Goal: Task Accomplishment & Management: Complete application form

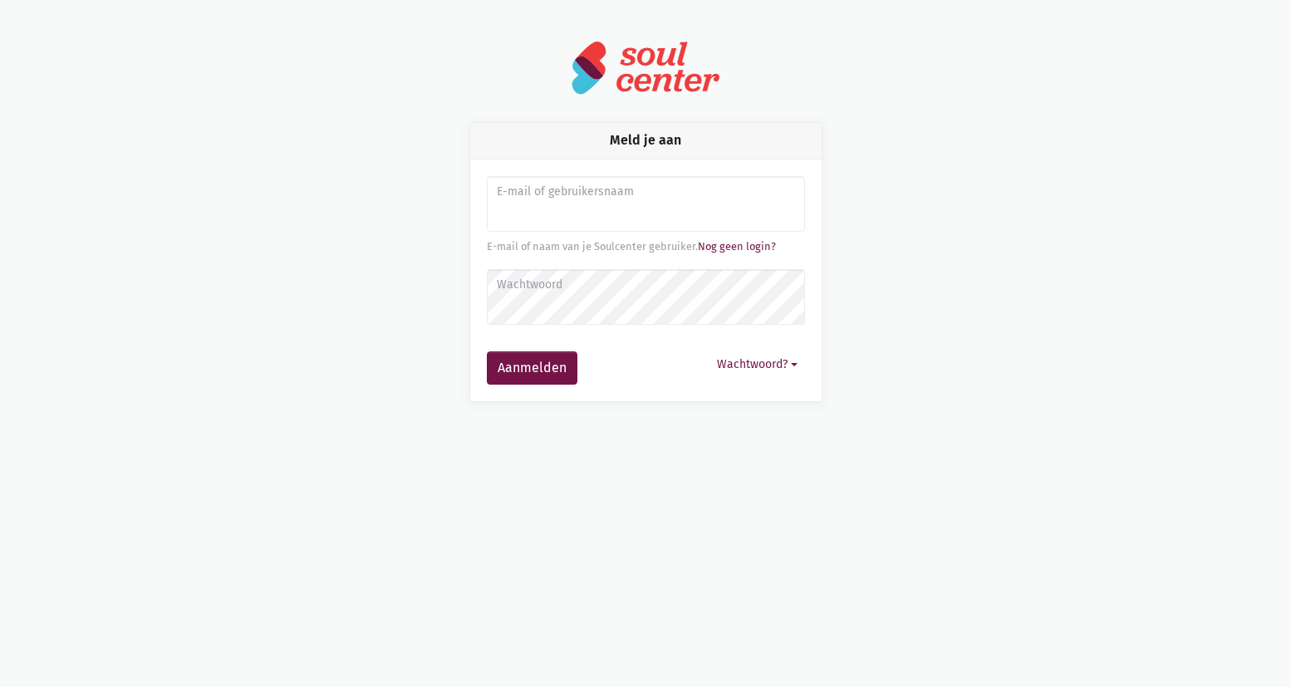
click at [658, 90] on img at bounding box center [646, 68] width 150 height 56
click at [662, 70] on img at bounding box center [646, 68] width 150 height 56
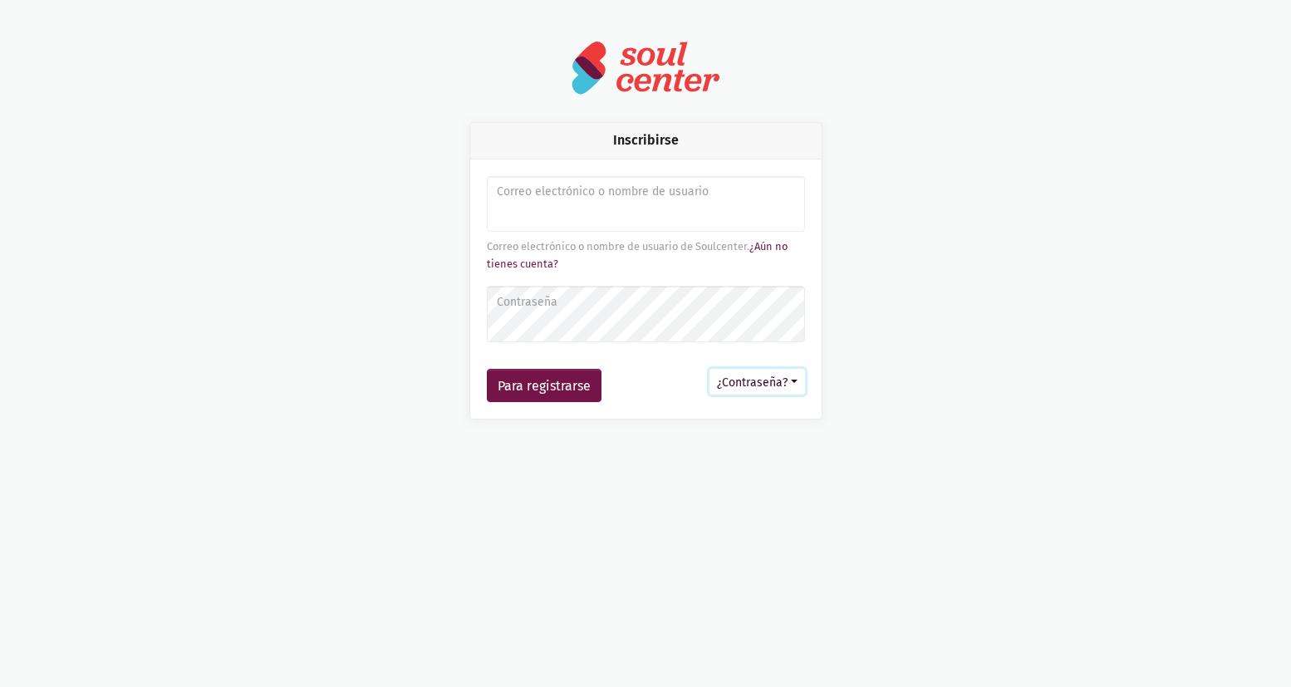
click at [764, 381] on font "¿Contraseña?" at bounding box center [752, 382] width 71 height 14
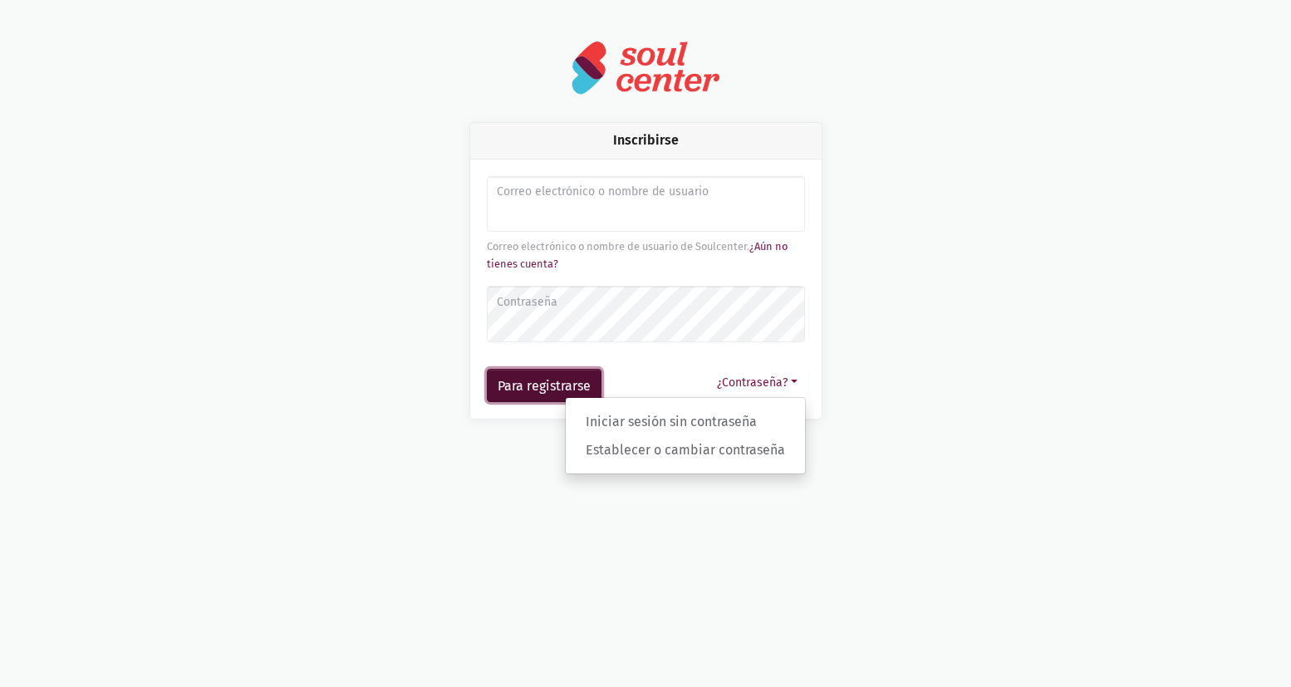
click at [527, 386] on font "Para registrarse" at bounding box center [544, 386] width 93 height 16
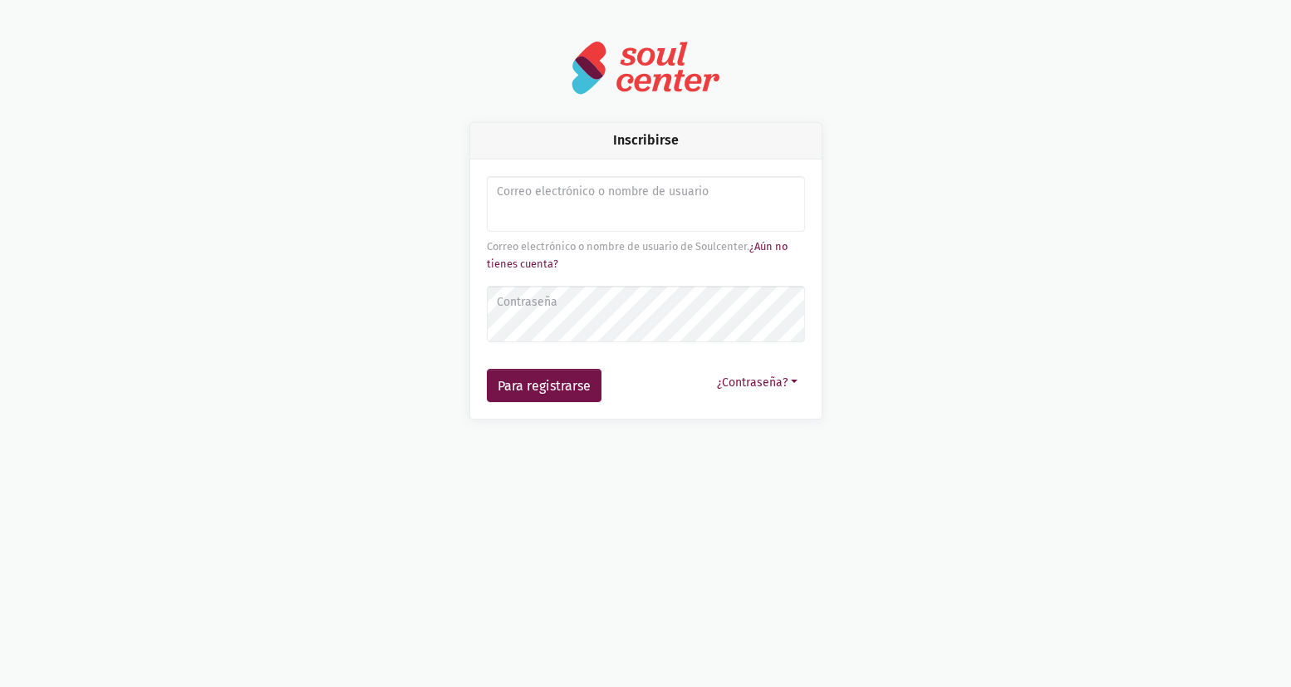
click at [682, 134] on div "Inscribirse" at bounding box center [645, 141] width 351 height 36
click at [655, 70] on img at bounding box center [646, 68] width 150 height 56
click at [529, 187] on font "Correo electrónico o nombre de usuario" at bounding box center [603, 191] width 212 height 14
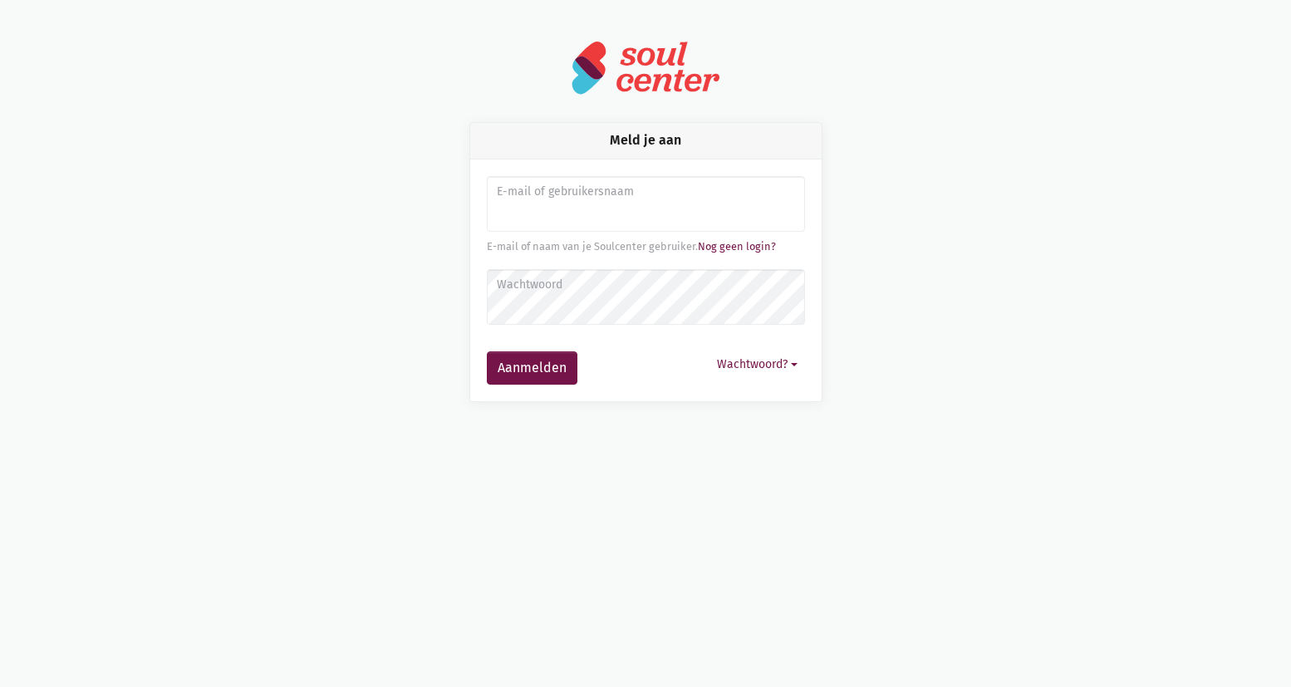
click at [592, 59] on img at bounding box center [646, 68] width 150 height 56
click at [623, 66] on img at bounding box center [646, 68] width 150 height 56
click at [623, 65] on img at bounding box center [646, 68] width 150 height 56
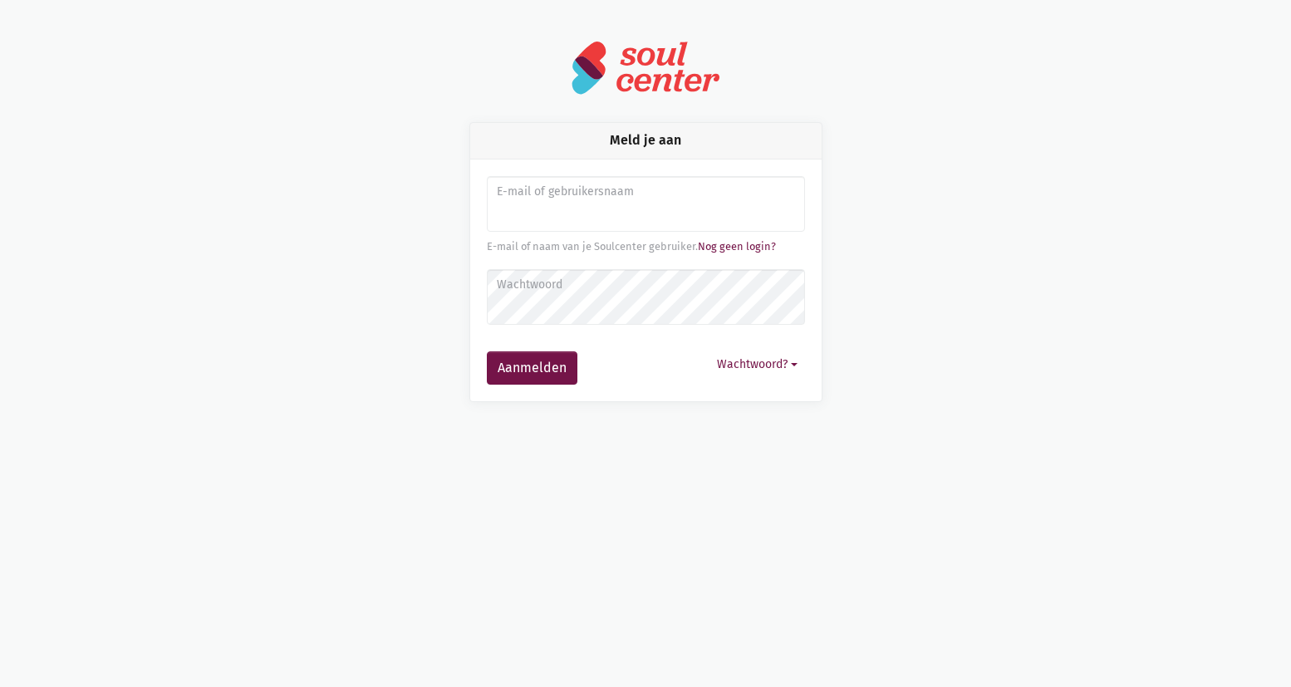
click at [628, 64] on img at bounding box center [646, 68] width 150 height 56
